Goal: Information Seeking & Learning: Understand process/instructions

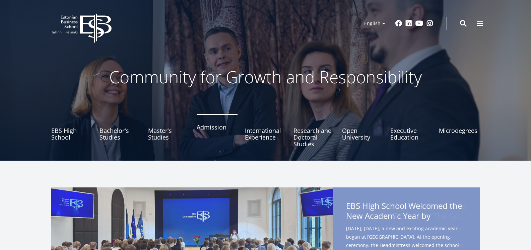
click at [207, 127] on link "Admission" at bounding box center [217, 131] width 41 height 34
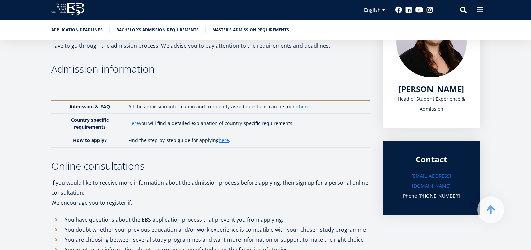
scroll to position [134, 0]
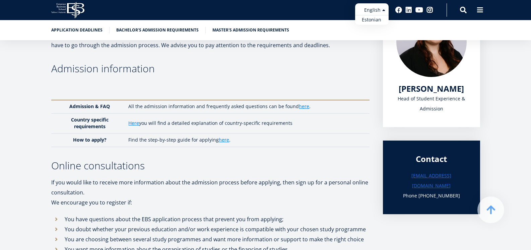
click at [386, 11] on ul "Estonian English" at bounding box center [372, 13] width 34 height 21
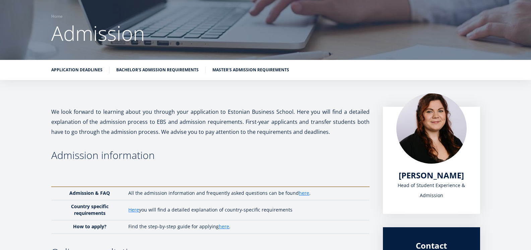
scroll to position [47, 0]
click at [299, 193] on link "here" at bounding box center [304, 193] width 10 height 7
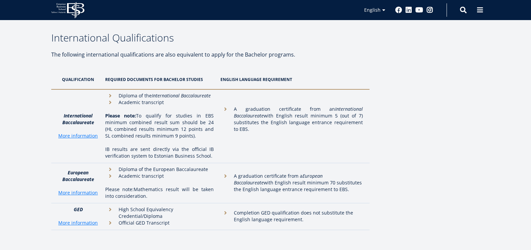
scroll to position [2145, 0]
